Goal: Task Accomplishment & Management: Manage account settings

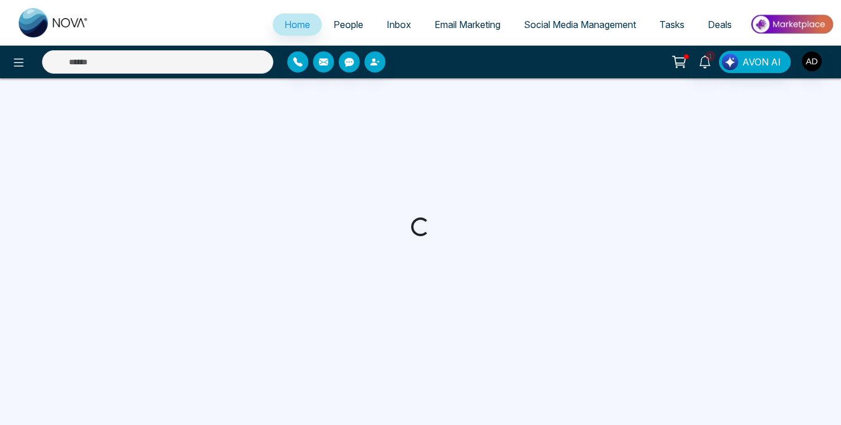
select select "*"
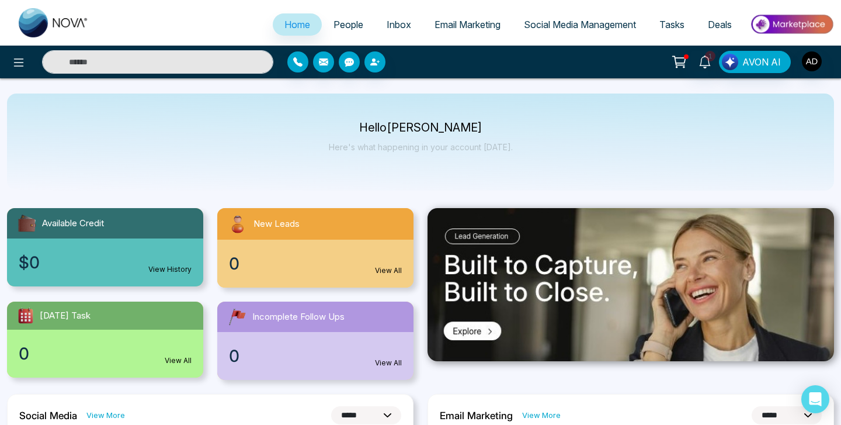
click at [456, 26] on span "Email Marketing" at bounding box center [468, 25] width 66 height 12
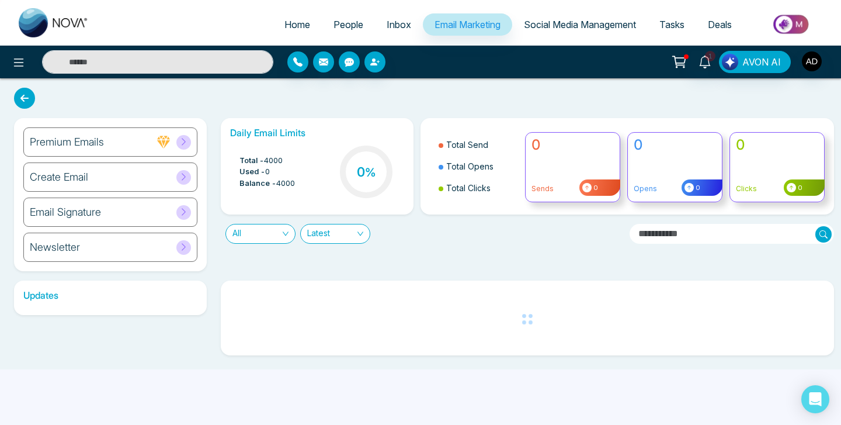
click at [119, 211] on div "Email Signature" at bounding box center [110, 211] width 174 height 29
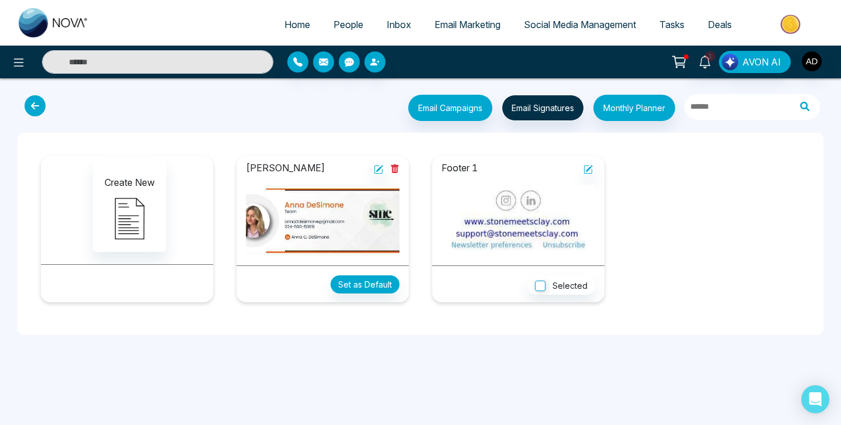
click at [379, 167] on icon at bounding box center [378, 169] width 9 height 9
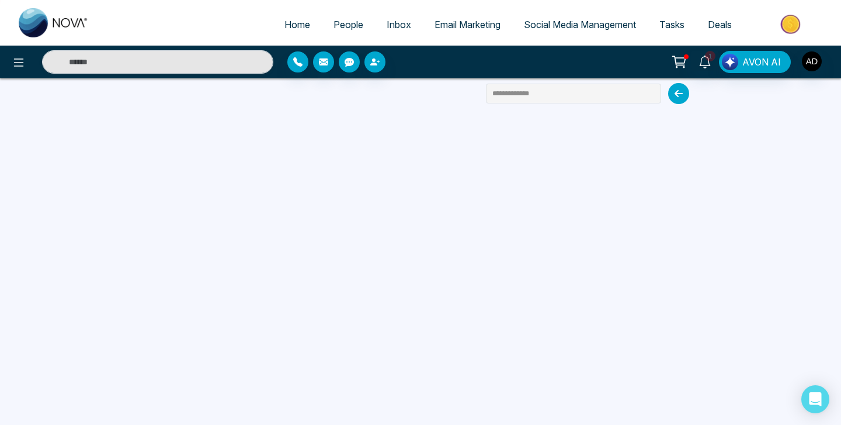
click at [451, 22] on span "Email Marketing" at bounding box center [468, 25] width 66 height 12
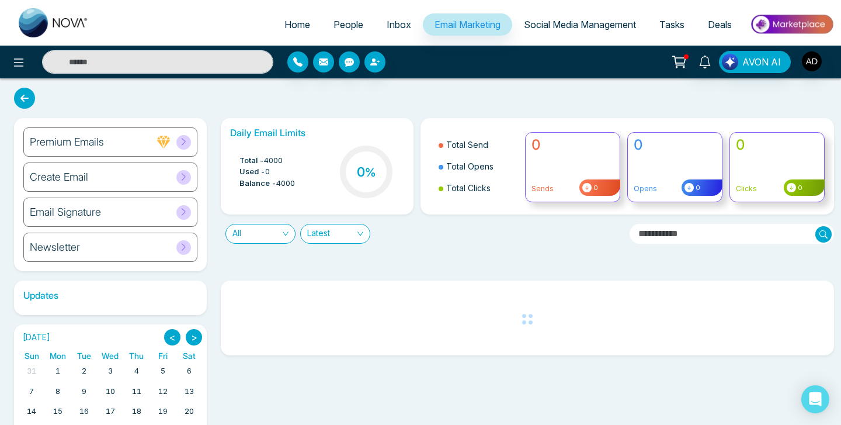
click at [161, 213] on div "Email Signature" at bounding box center [110, 211] width 174 height 29
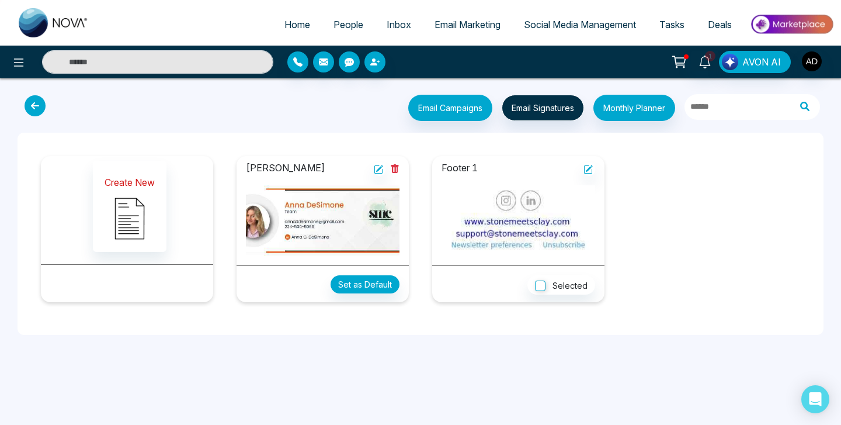
click at [112, 203] on img at bounding box center [129, 218] width 58 height 58
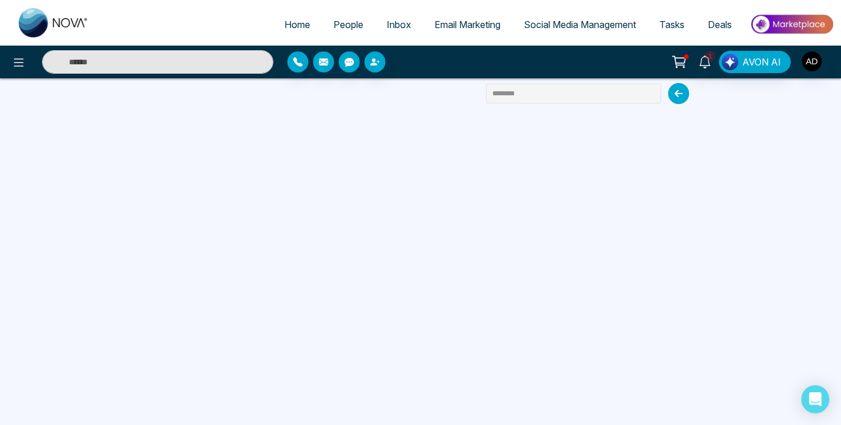
click at [445, 22] on span "Email Marketing" at bounding box center [468, 25] width 66 height 12
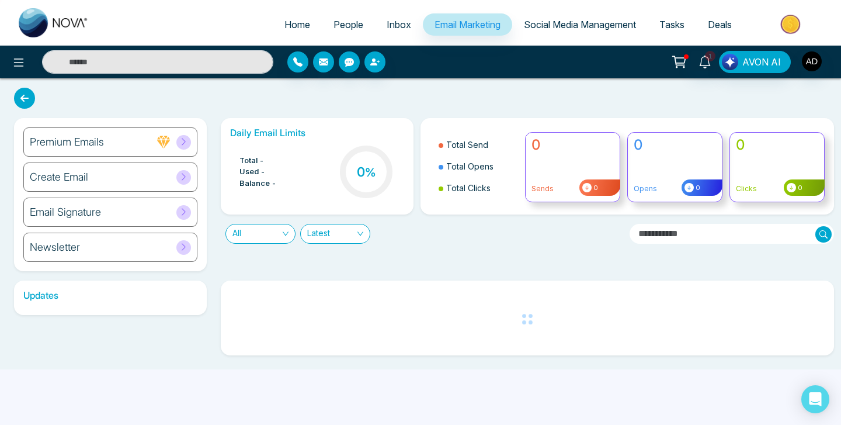
click at [135, 210] on div "Email Signature" at bounding box center [110, 211] width 174 height 29
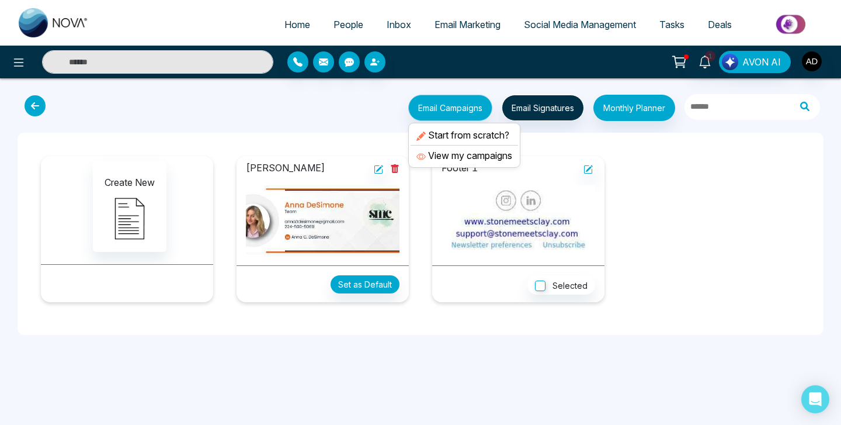
click at [449, 115] on button "Email Campaigns" at bounding box center [450, 108] width 84 height 26
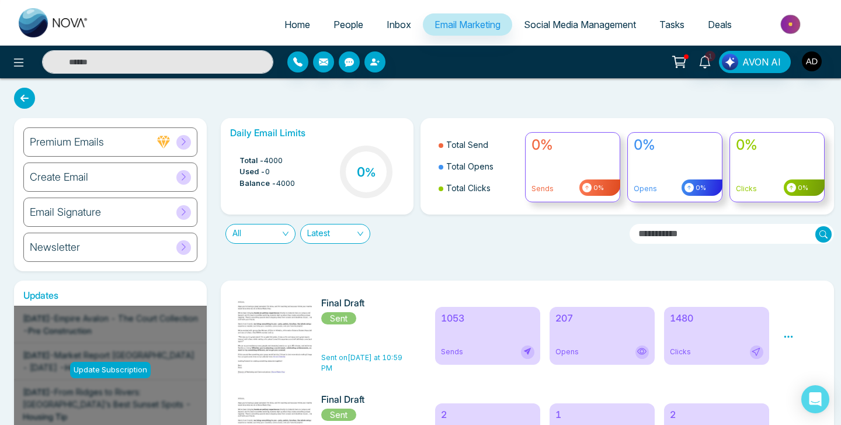
click at [101, 209] on h6 "Email Signature" at bounding box center [65, 212] width 71 height 13
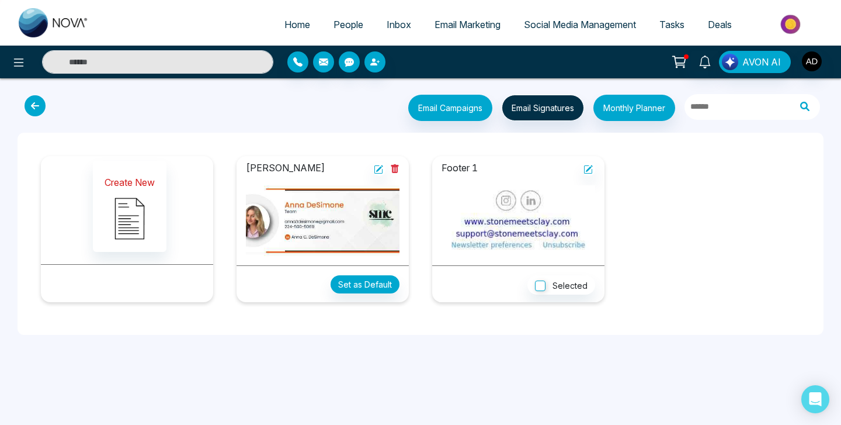
click at [111, 213] on img at bounding box center [129, 218] width 58 height 58
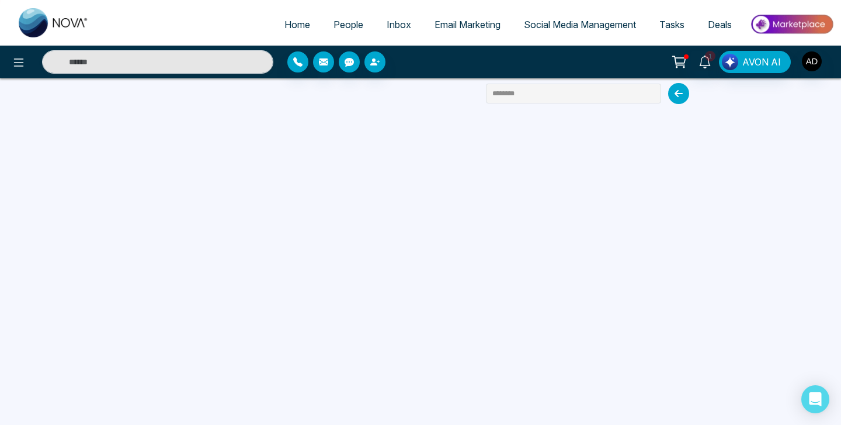
click at [8, 78] on div "1 AVON AI" at bounding box center [420, 62] width 841 height 33
click at [13, 58] on icon at bounding box center [19, 62] width 14 height 14
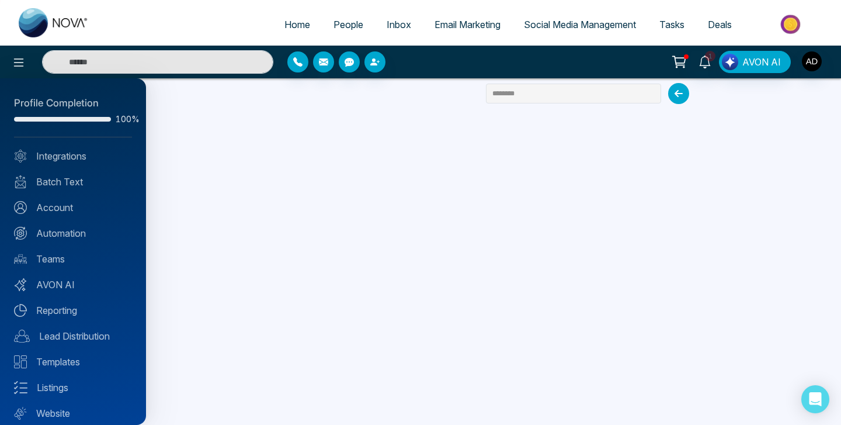
click at [463, 26] on div at bounding box center [420, 212] width 841 height 425
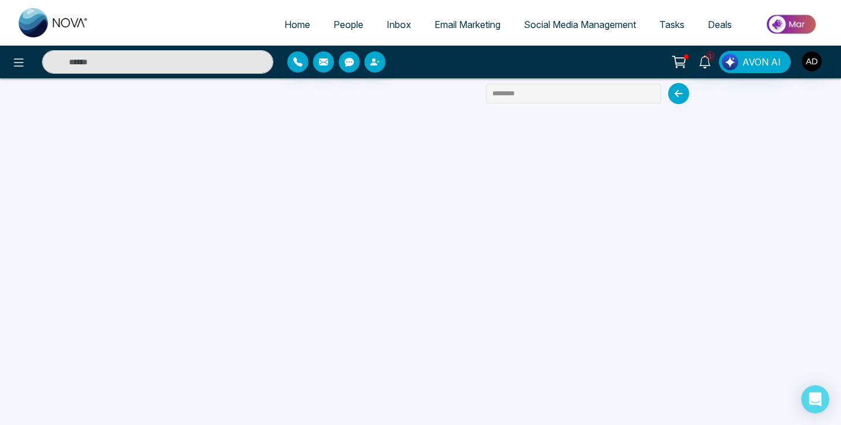
click at [449, 23] on span "Email Marketing" at bounding box center [468, 25] width 66 height 12
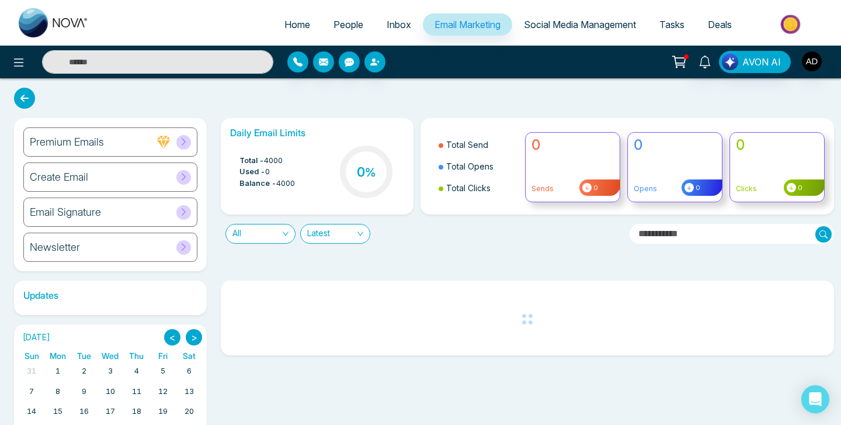
click at [677, 24] on span "Tasks" at bounding box center [671, 25] width 25 height 12
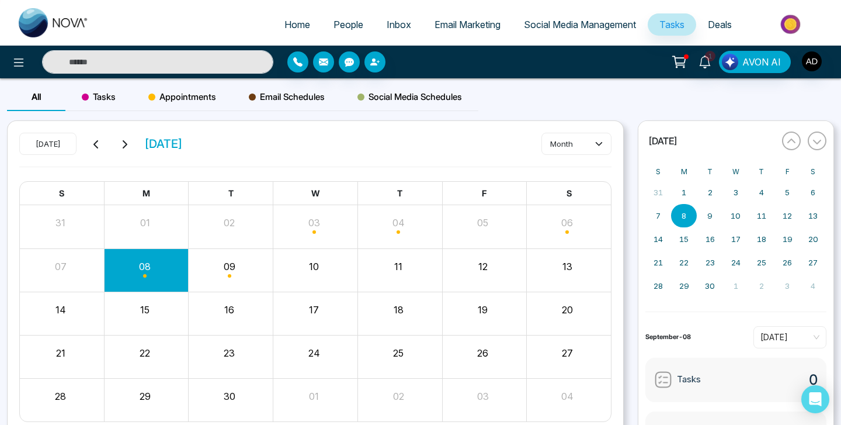
click at [156, 271] on div "Month View" at bounding box center [147, 270] width 85 height 28
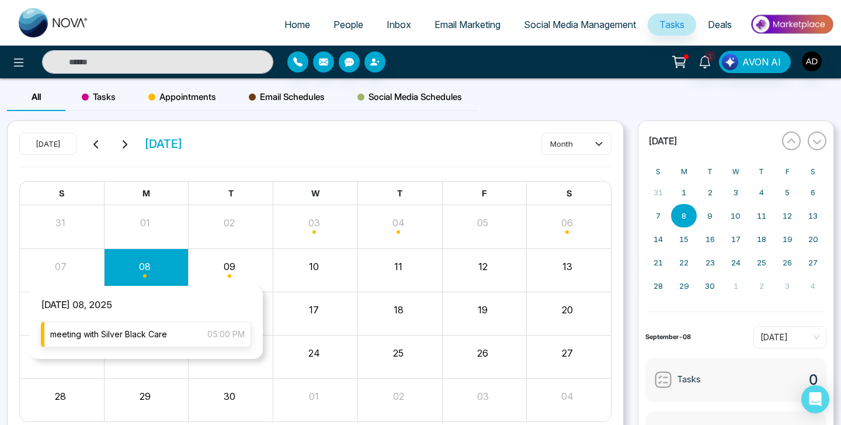
click at [147, 331] on span "meeting with Silver Black Care" at bounding box center [108, 334] width 117 height 13
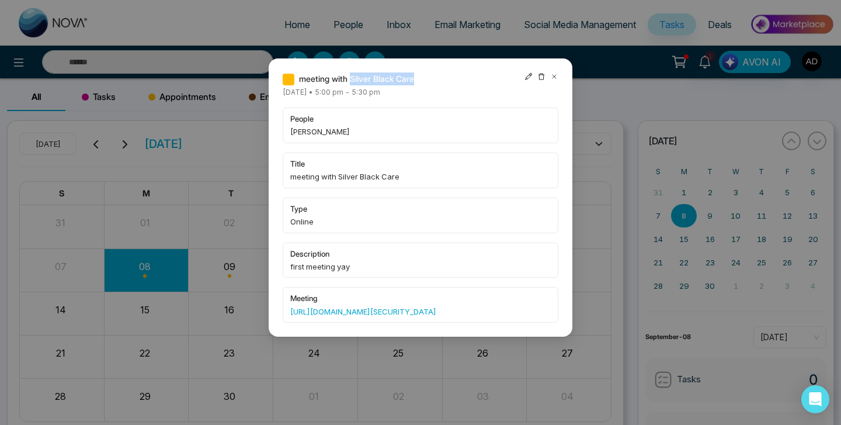
drag, startPoint x: 422, startPoint y: 77, endPoint x: 351, endPoint y: 78, distance: 71.3
click at [351, 78] on div "meeting with Silver Black Care" at bounding box center [421, 78] width 276 height 13
copy span "Silver Black Care"
click at [422, 85] on div "meeting with Silver Black Care" at bounding box center [421, 78] width 276 height 13
